Goal: Information Seeking & Learning: Learn about a topic

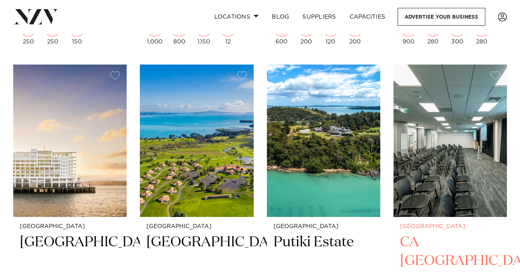
scroll to position [3062, 0]
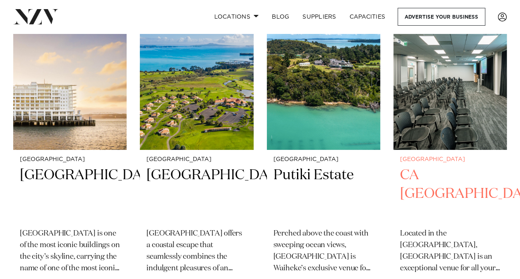
click at [448, 117] on img at bounding box center [450, 74] width 113 height 152
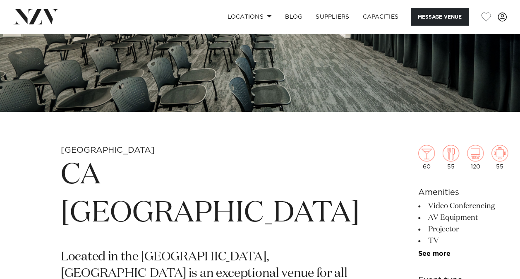
scroll to position [248, 0]
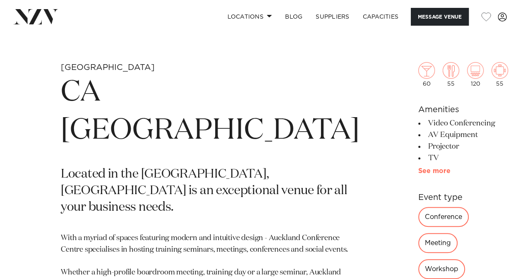
click at [418, 172] on link "See more" at bounding box center [450, 171] width 65 height 7
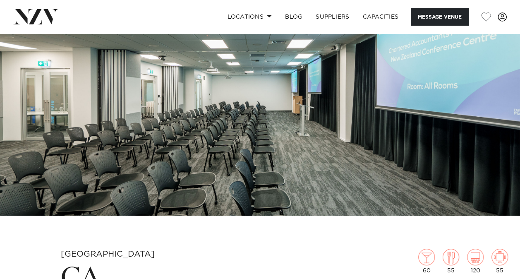
scroll to position [0, 0]
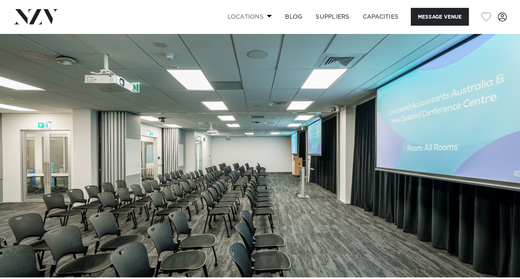
click at [264, 20] on link "Locations" at bounding box center [250, 17] width 58 height 18
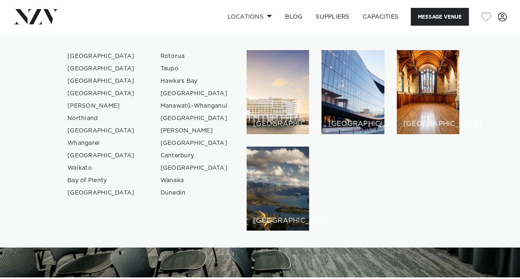
click at [371, 256] on img at bounding box center [260, 156] width 520 height 244
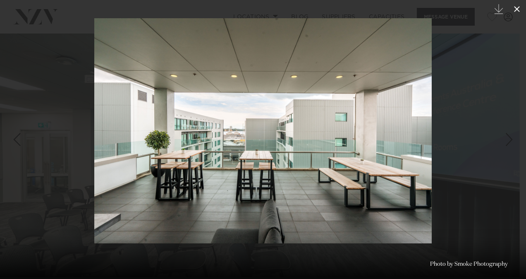
click at [515, 11] on icon at bounding box center [517, 9] width 6 height 6
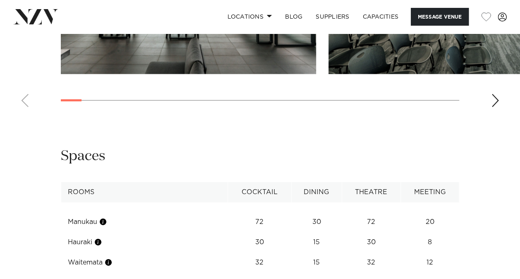
scroll to position [1242, 0]
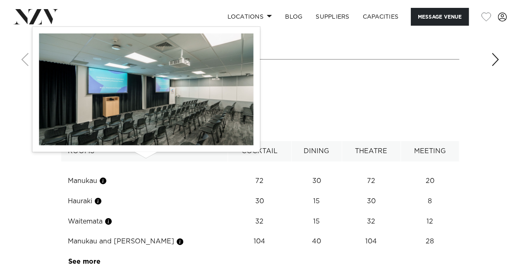
click at [176, 238] on button "button" at bounding box center [180, 242] width 8 height 8
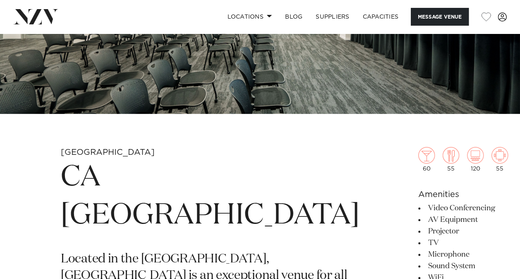
scroll to position [124, 0]
